Goal: Communication & Community: Share content

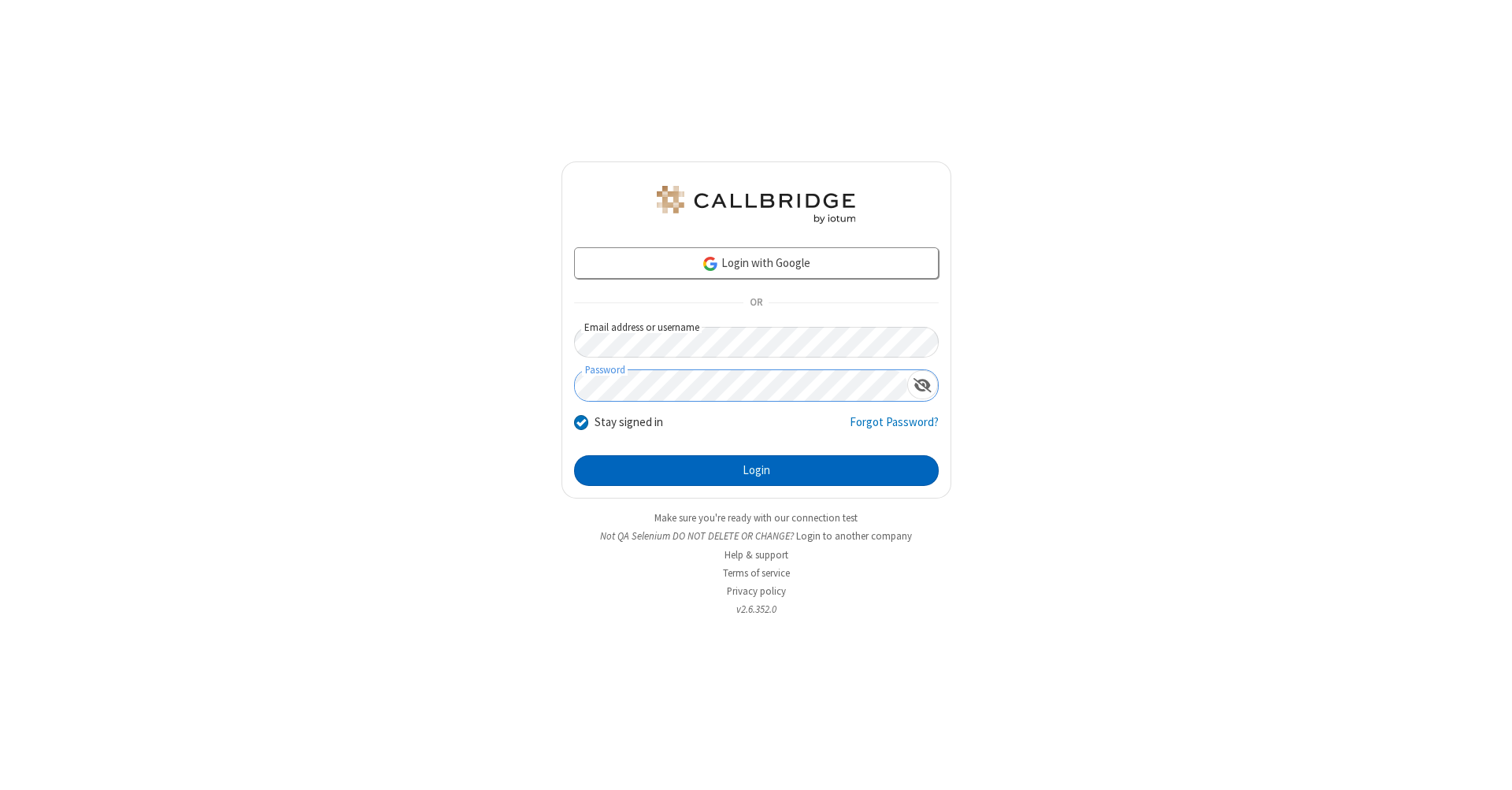
click at [756, 471] on button "Login" at bounding box center [756, 471] width 364 height 32
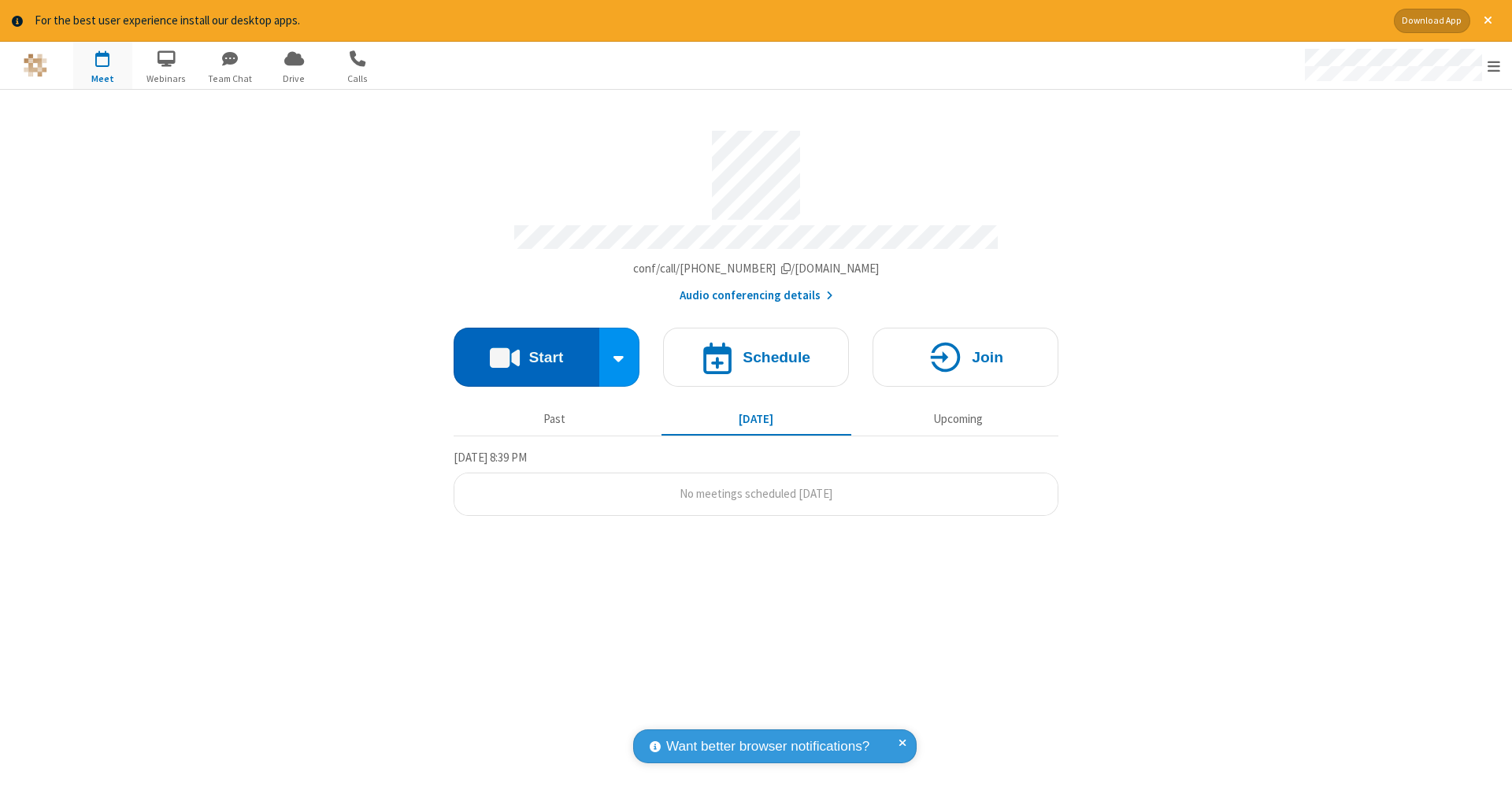
click at [526, 349] on button "Start" at bounding box center [527, 356] width 146 height 59
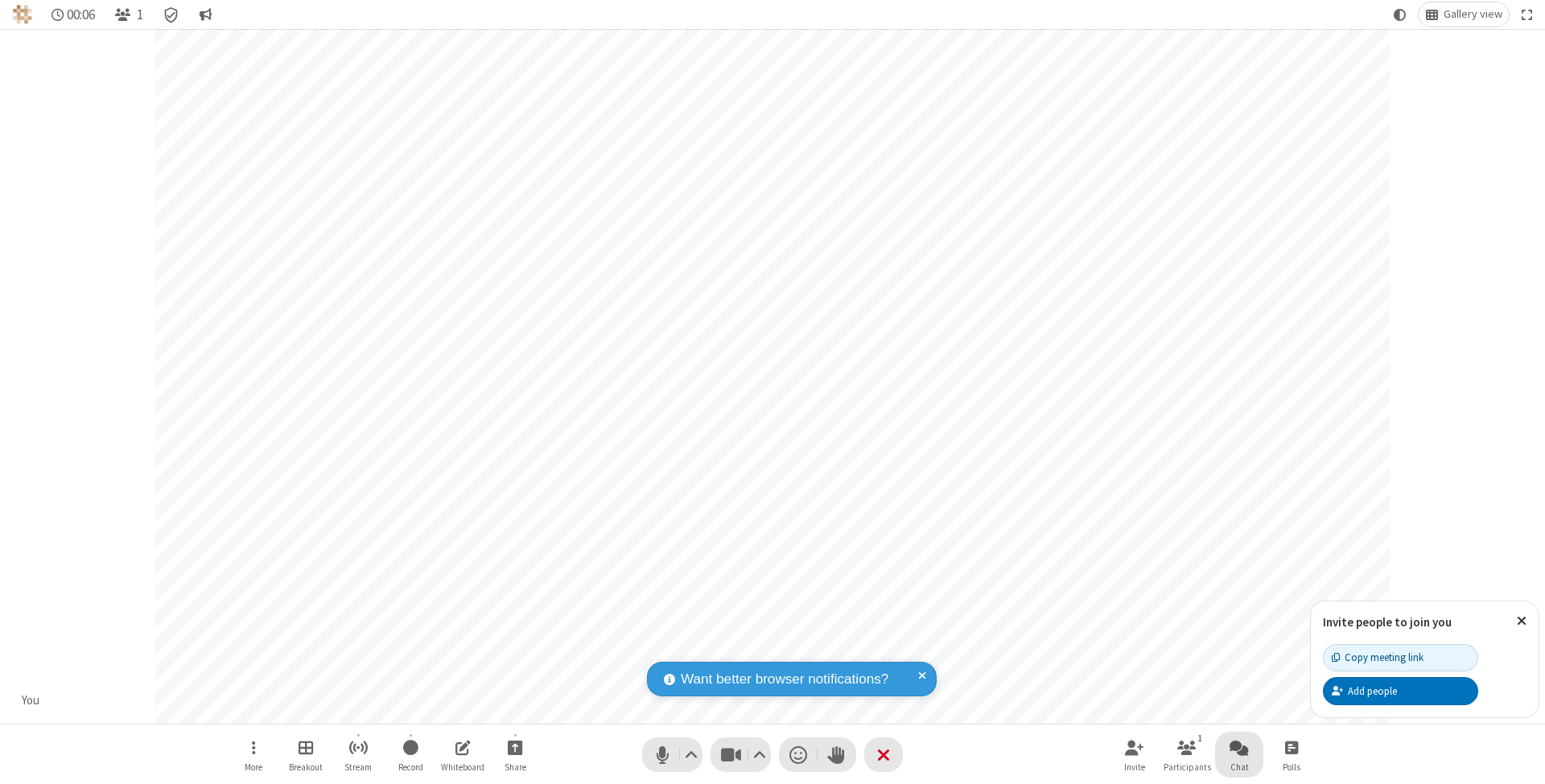
click at [1239, 747] on span "Open chat" at bounding box center [1239, 748] width 19 height 20
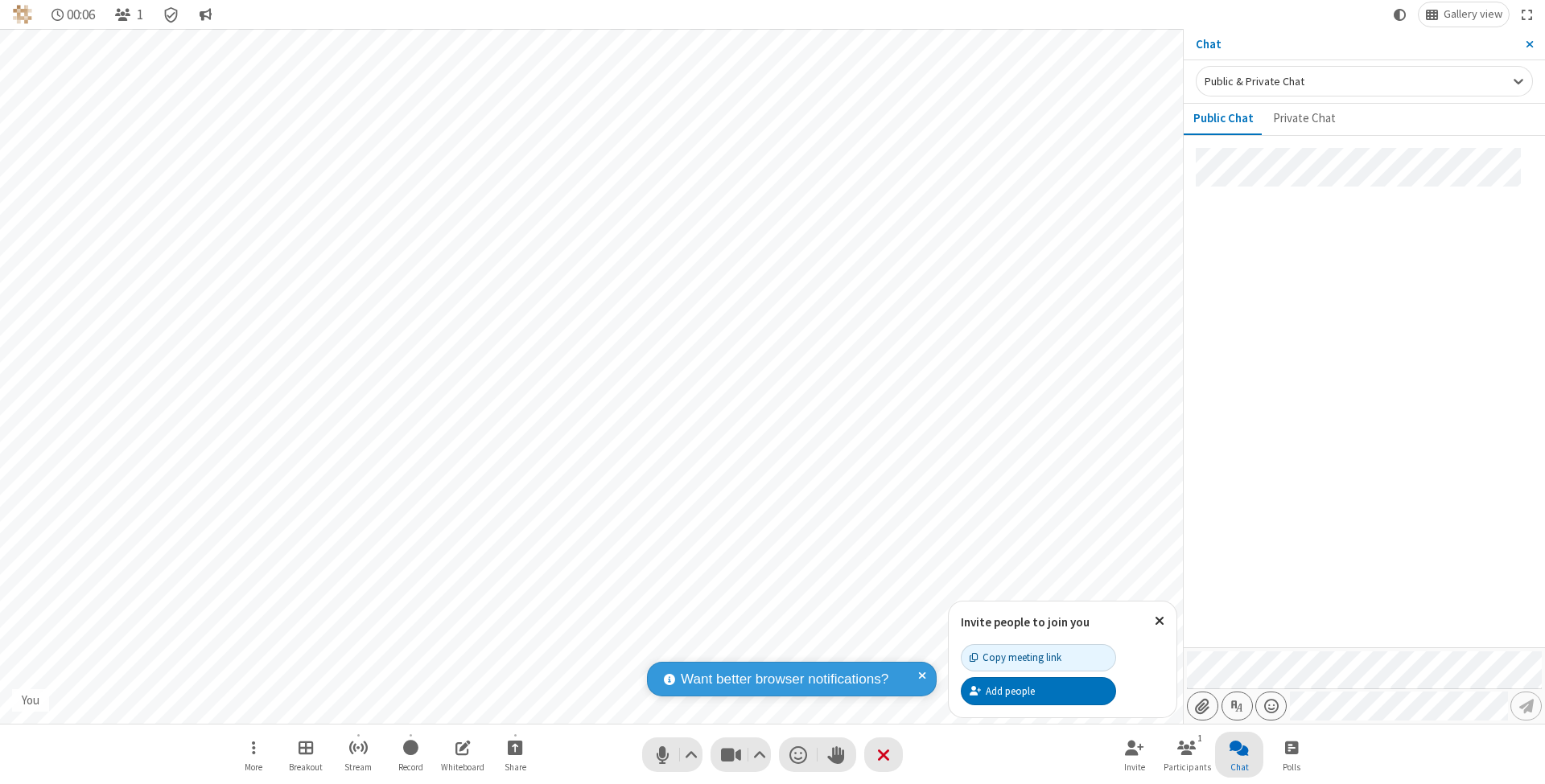
type input "C:\fakepath\doc_test.docx"
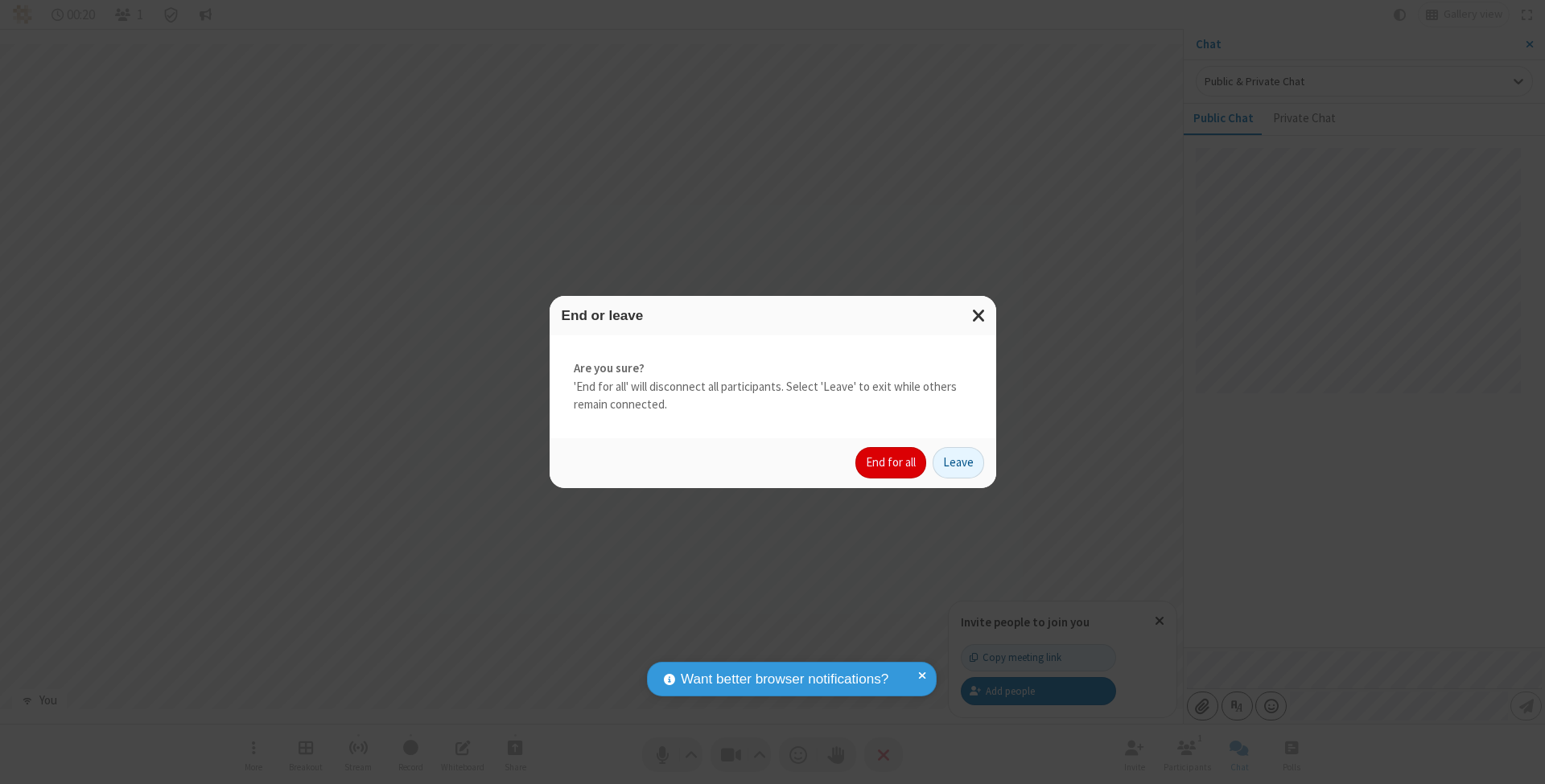
click at [891, 462] on button "End for all" at bounding box center [890, 462] width 71 height 32
